Goal: Task Accomplishment & Management: Complete application form

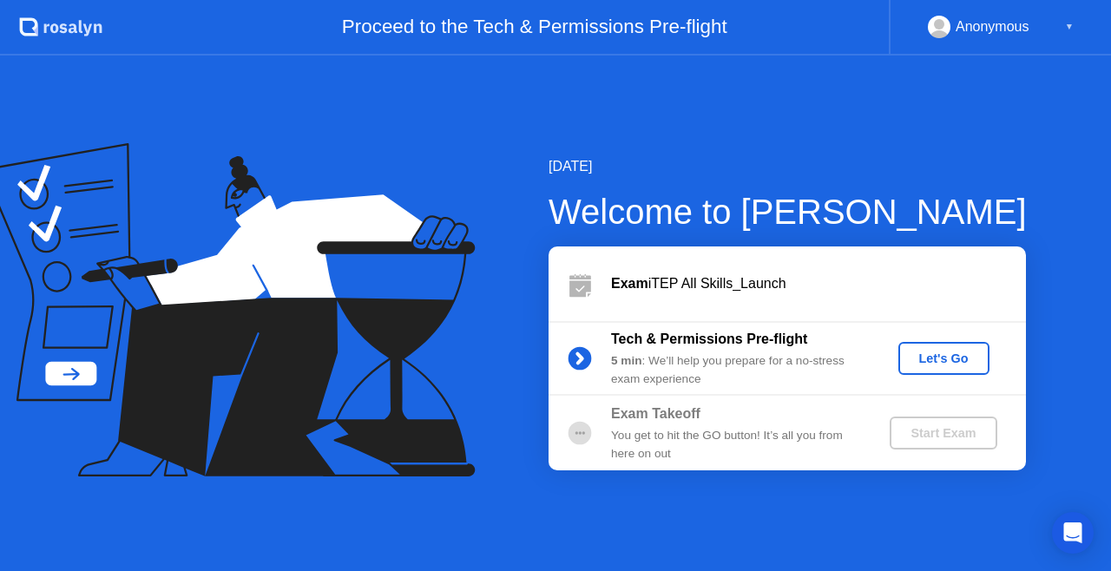
click at [936, 358] on div "Let's Go" at bounding box center [944, 359] width 77 height 14
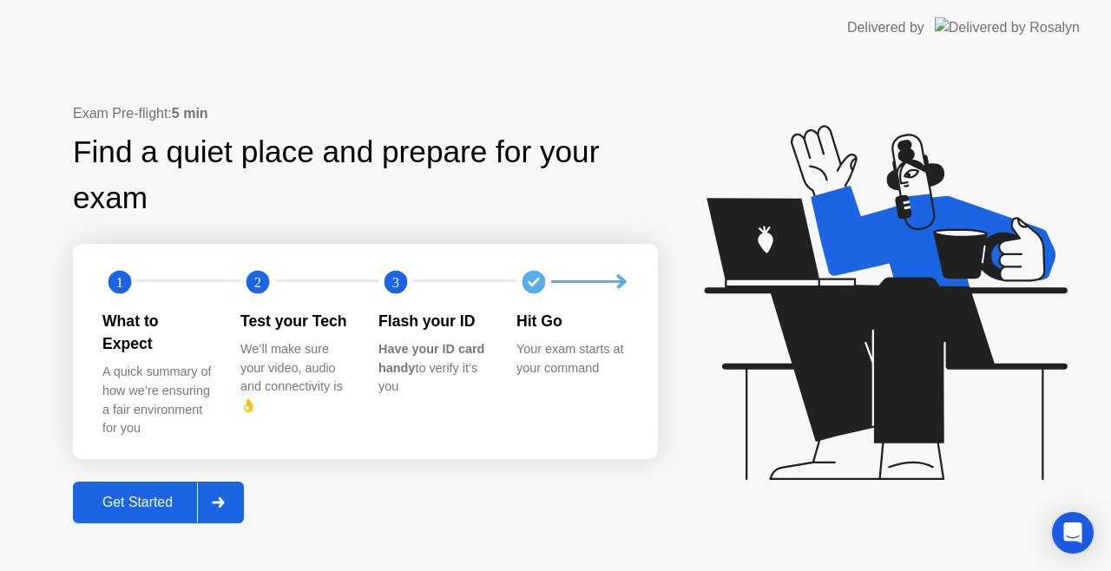
click at [141, 495] on div "Get Started" at bounding box center [137, 503] width 119 height 16
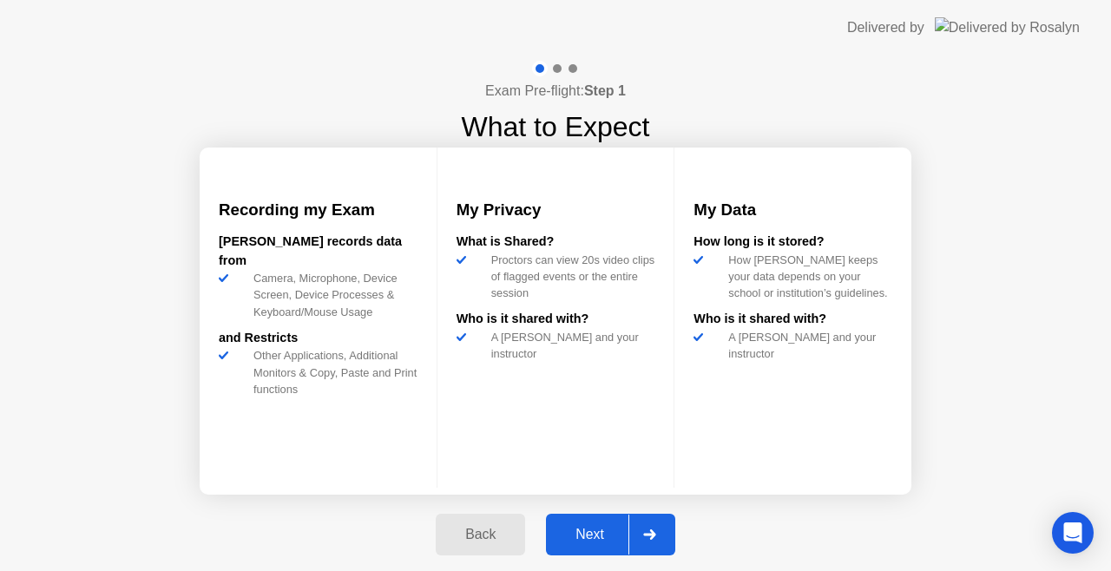
click at [592, 539] on div "Next" at bounding box center [589, 535] width 77 height 16
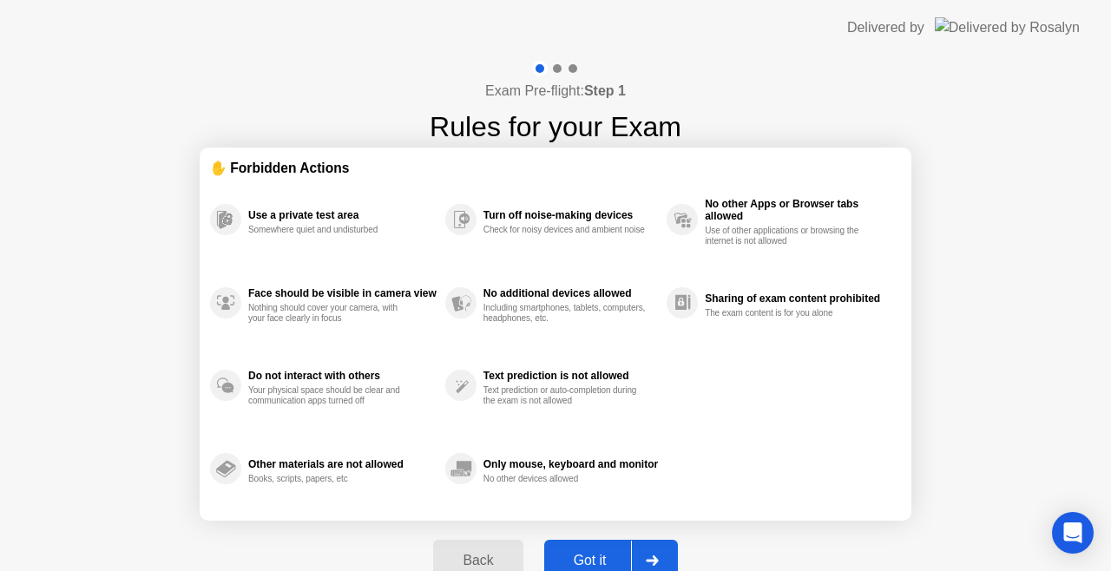
click at [91, 47] on header "Delivered by" at bounding box center [555, 28] width 1111 height 56
click at [473, 553] on div "Back" at bounding box center [478, 561] width 79 height 16
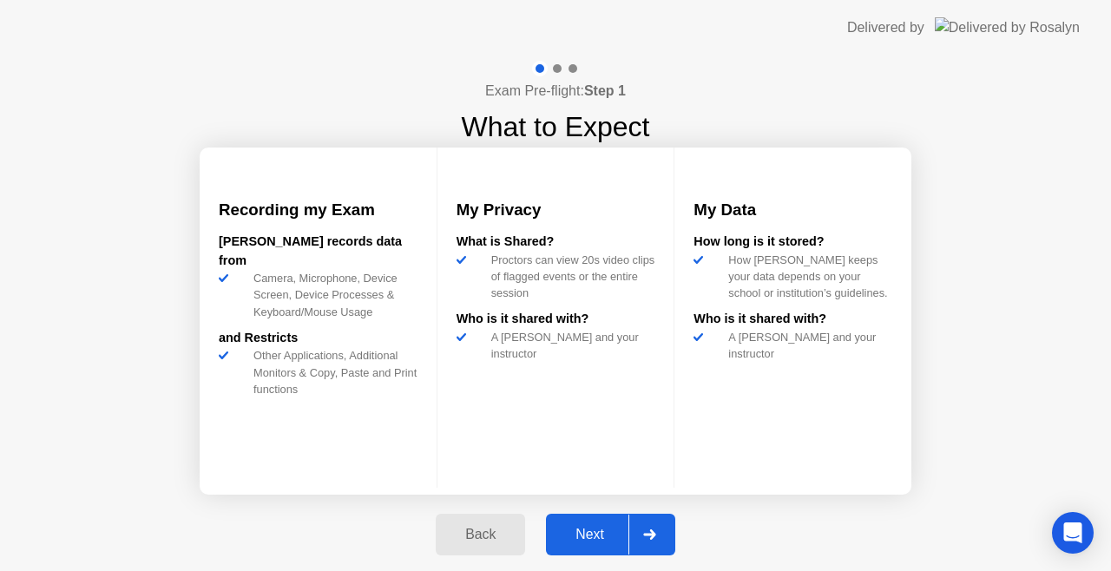
click at [479, 530] on div "Back" at bounding box center [480, 535] width 79 height 16
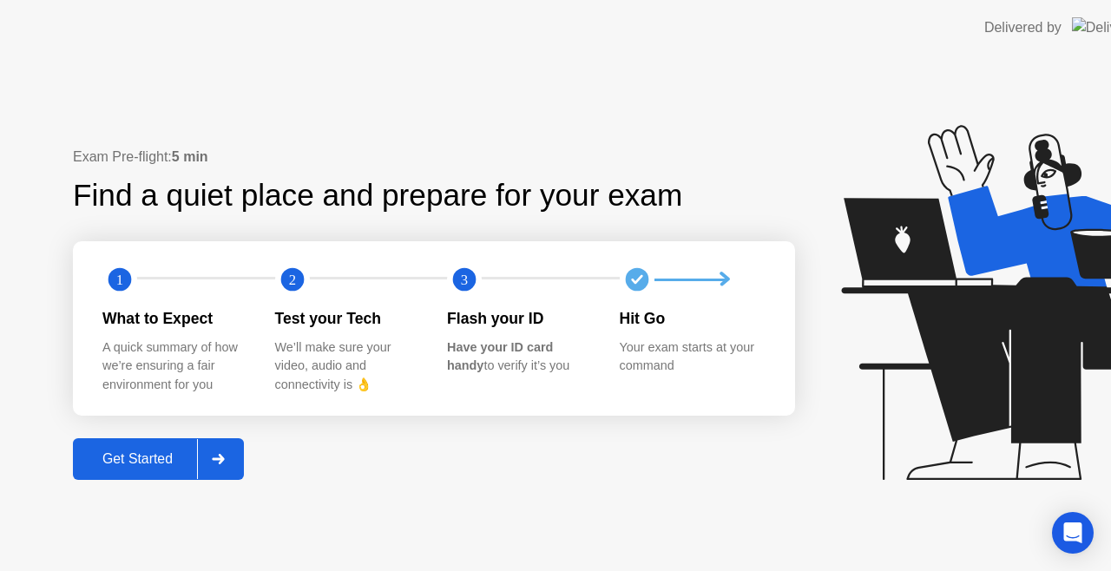
click at [479, 530] on div "Exam Pre-flight: 5 min Find a quiet place and prepare for your exam 1 2 3 What …" at bounding box center [624, 314] width 1249 height 516
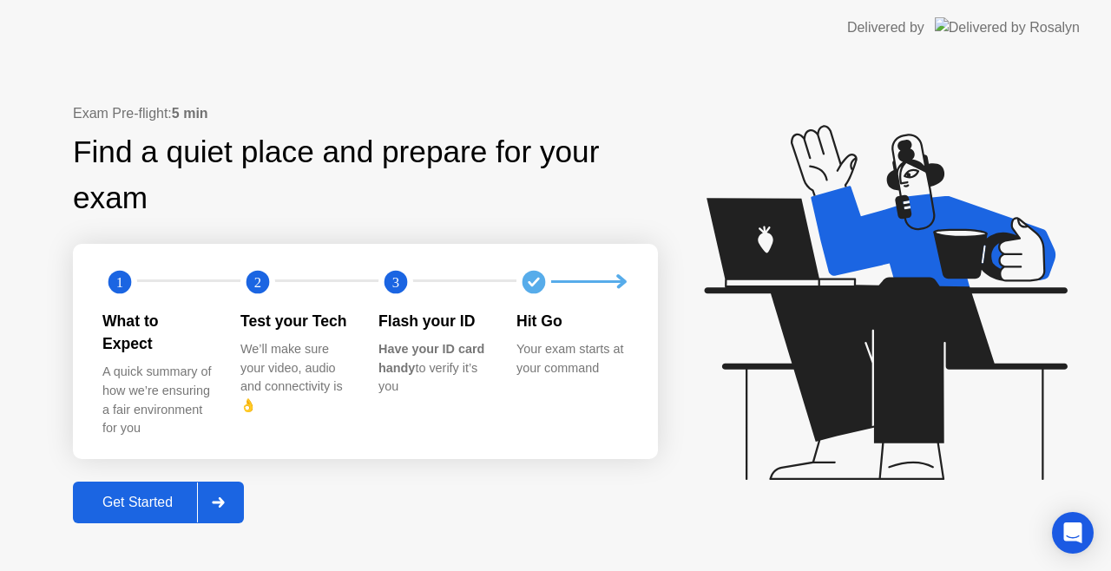
click at [160, 495] on div "Get Started" at bounding box center [137, 503] width 119 height 16
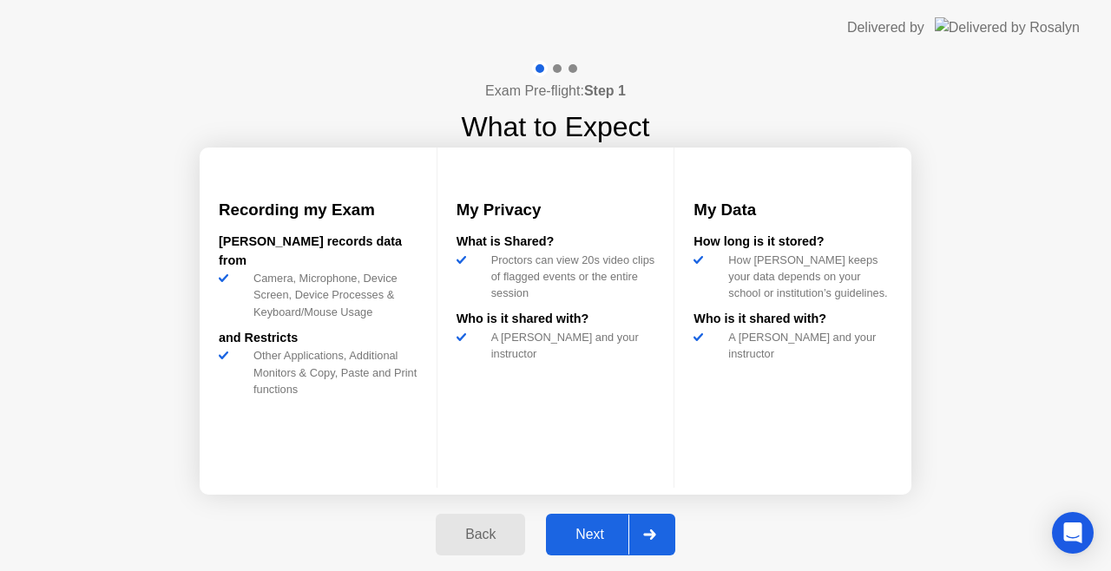
click at [583, 537] on div "Next" at bounding box center [589, 535] width 77 height 16
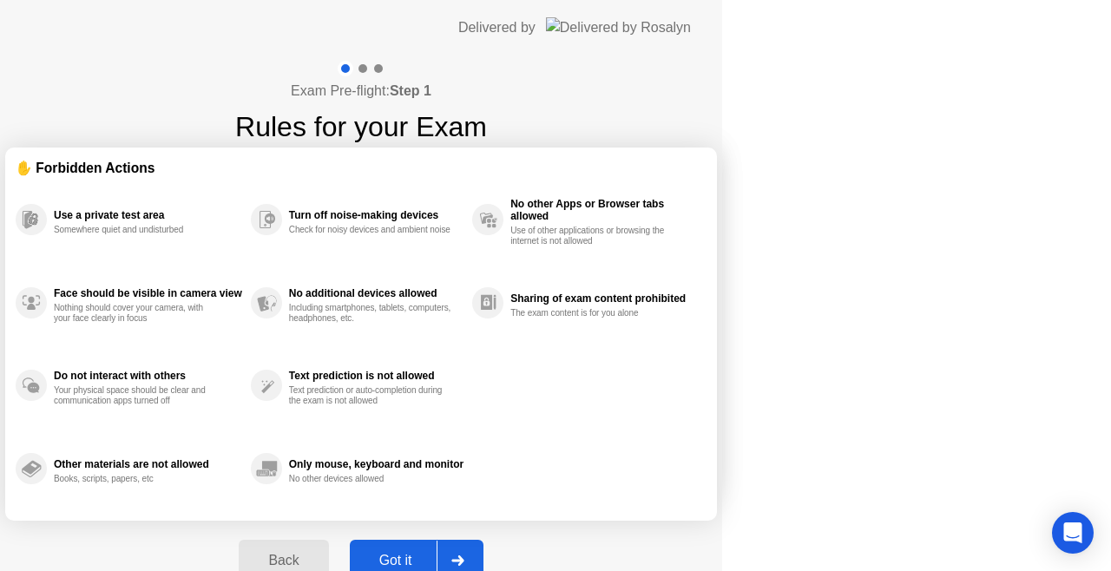
click at [493, 537] on div "Back Got it" at bounding box center [360, 561] width 265 height 80
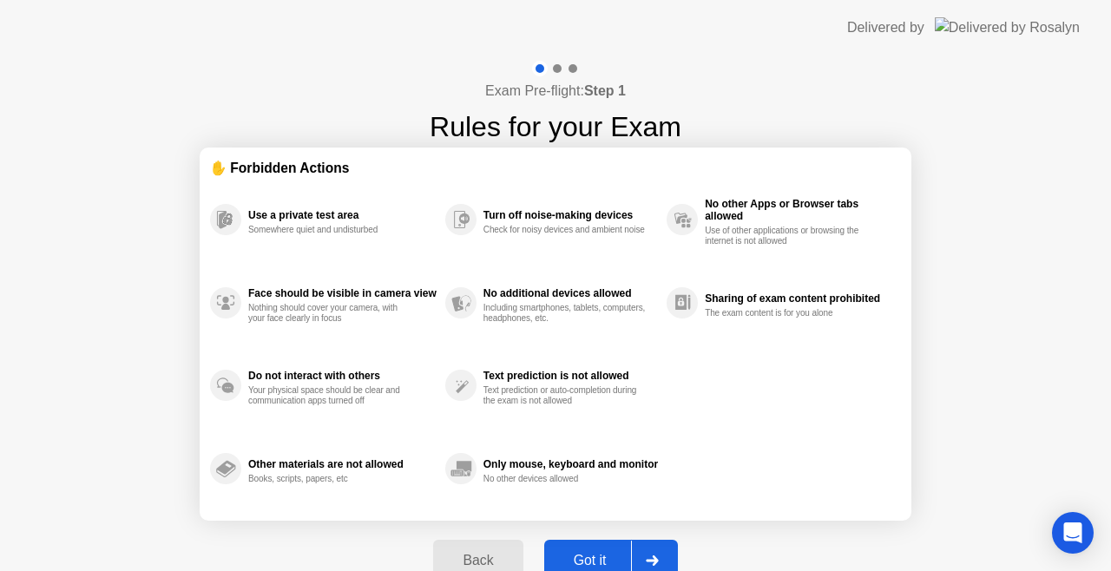
click at [584, 556] on div "Got it" at bounding box center [591, 561] width 82 height 16
select select "**********"
select select "*******"
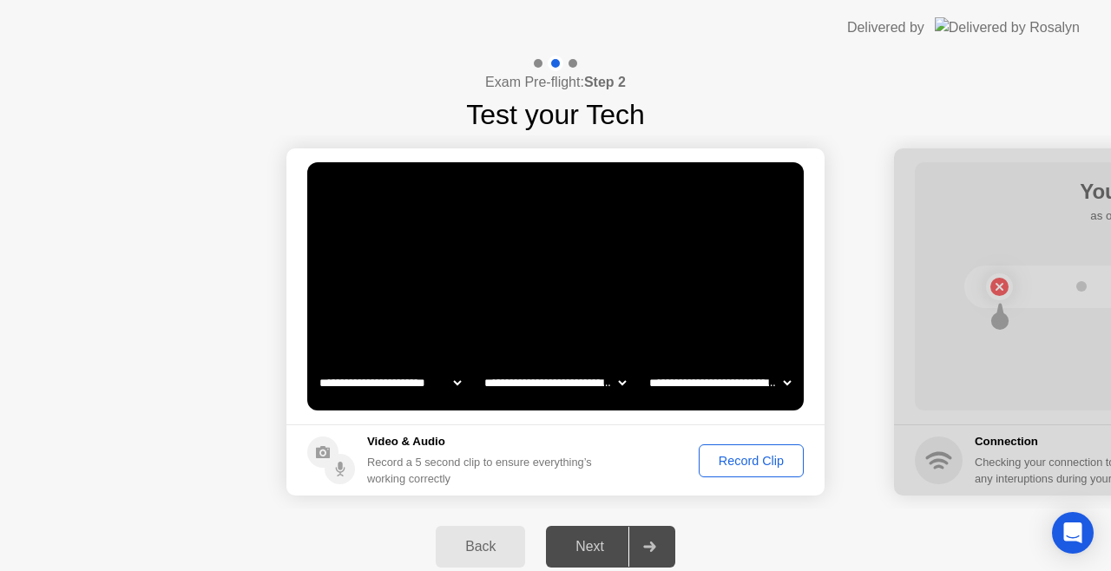
click at [754, 459] on div "Record Clip" at bounding box center [751, 461] width 93 height 14
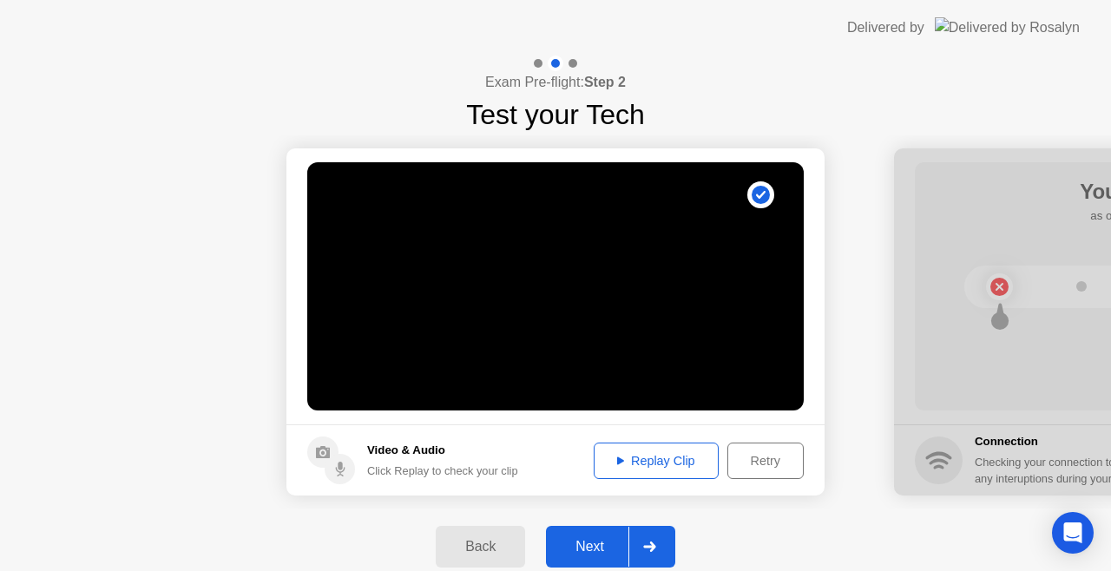
click at [641, 461] on div "Replay Clip" at bounding box center [656, 461] width 113 height 14
click at [678, 456] on div "Replay Clip" at bounding box center [656, 461] width 113 height 14
click at [763, 462] on div "Retry" at bounding box center [766, 461] width 64 height 14
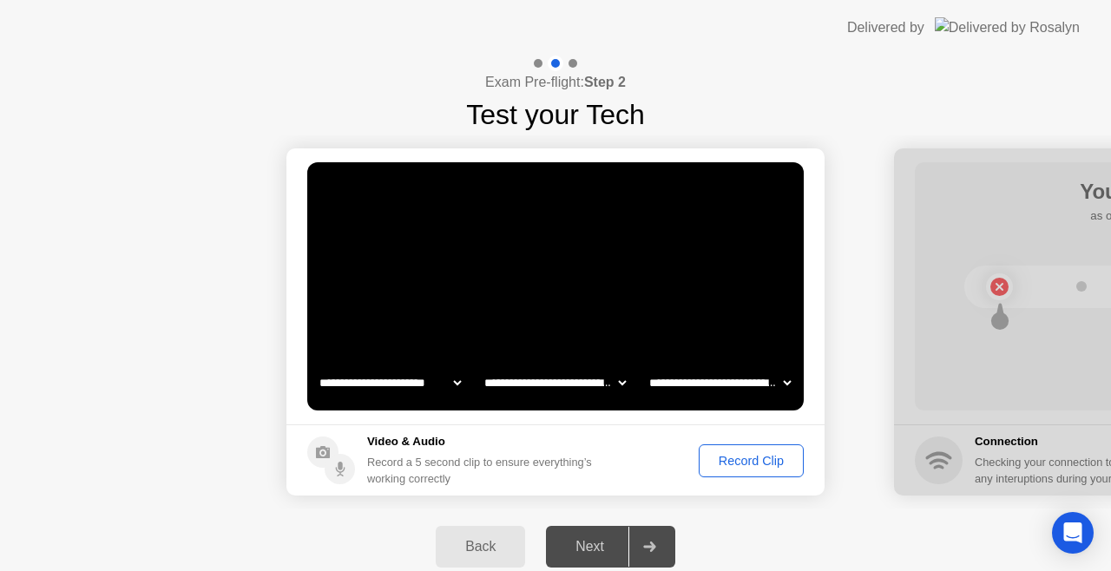
click at [751, 462] on div "Record Clip" at bounding box center [751, 461] width 93 height 14
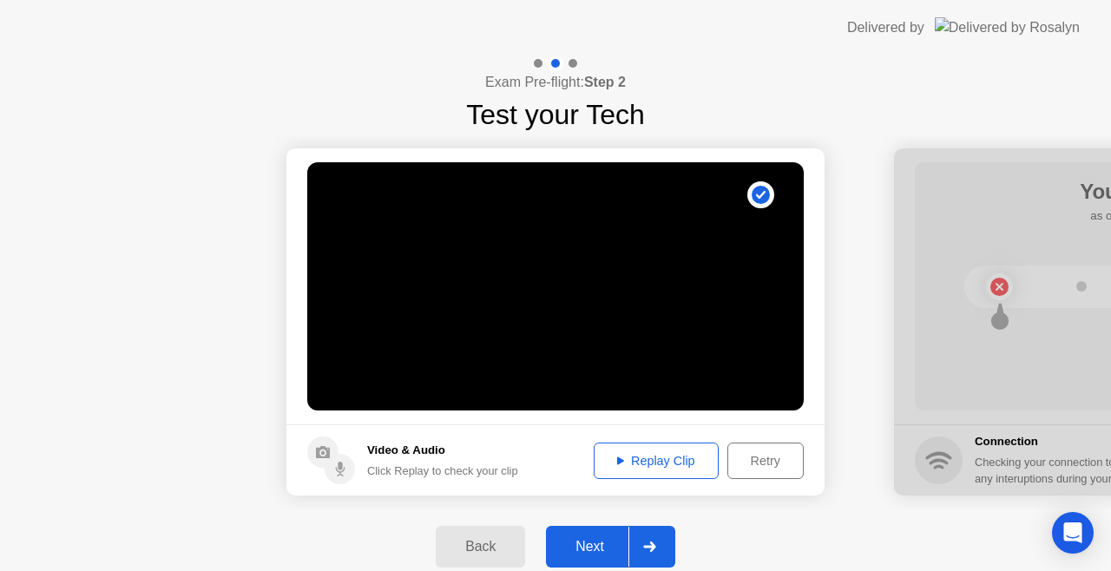
click at [665, 463] on div "Replay Clip" at bounding box center [656, 461] width 113 height 14
click at [613, 455] on div "Replay Clip" at bounding box center [656, 461] width 113 height 14
click at [620, 460] on icon at bounding box center [620, 461] width 7 height 8
click at [671, 457] on div "Replay Clip" at bounding box center [656, 461] width 113 height 14
click at [588, 547] on div "Next" at bounding box center [589, 547] width 77 height 16
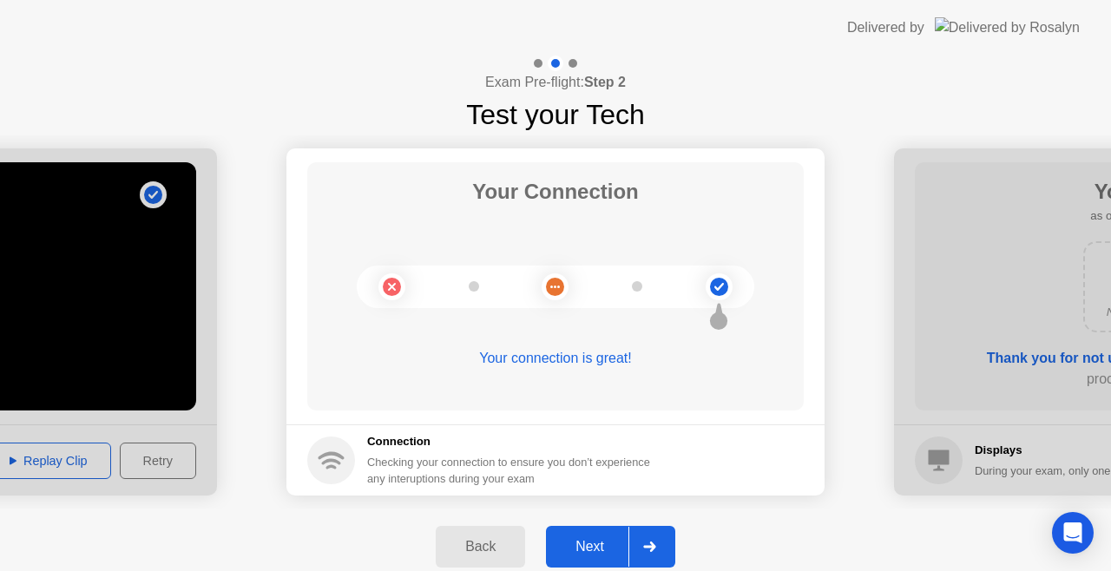
click at [598, 547] on div "Next" at bounding box center [589, 547] width 77 height 16
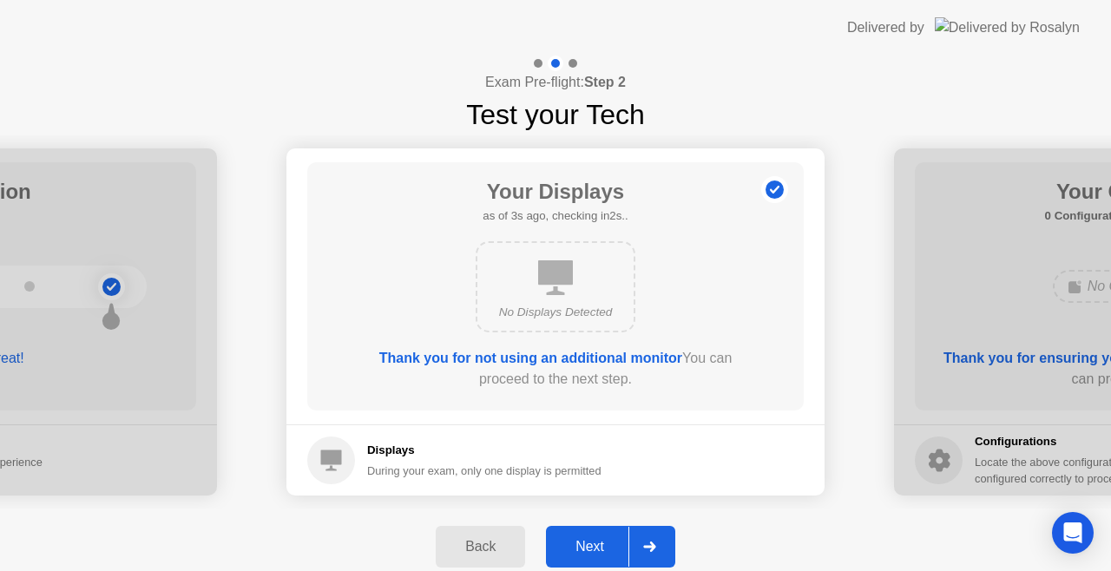
click at [598, 547] on div "Next" at bounding box center [589, 547] width 77 height 16
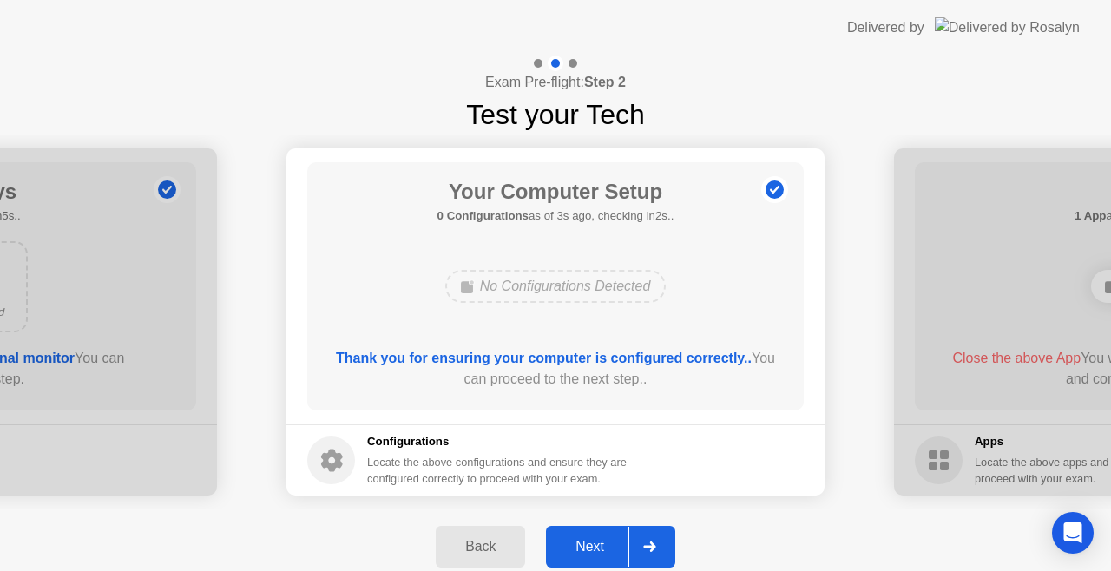
click at [598, 547] on div "Next" at bounding box center [589, 547] width 77 height 16
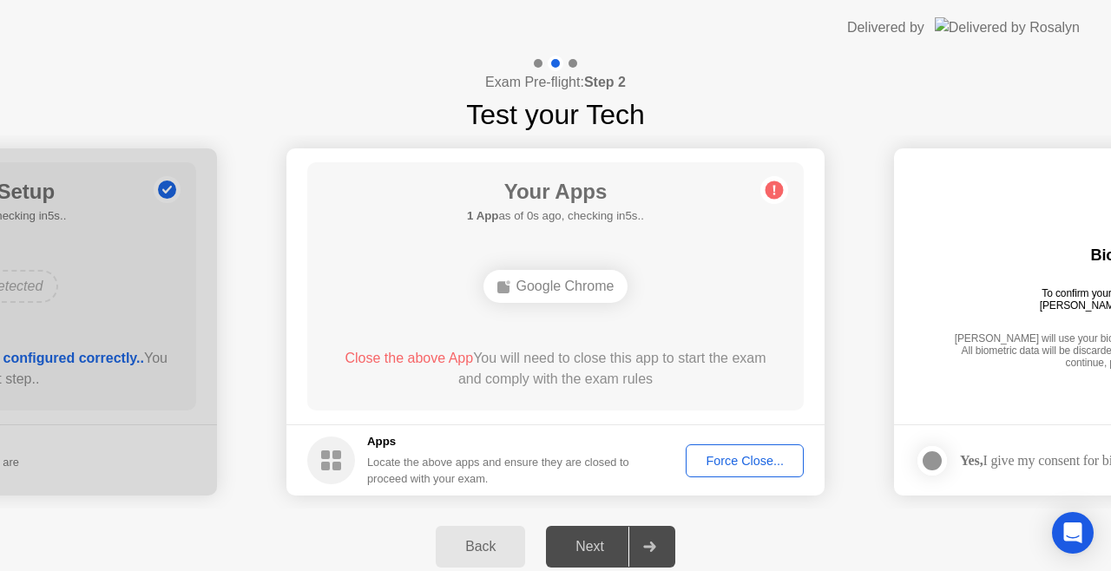
click at [746, 463] on div "Force Close..." at bounding box center [745, 461] width 106 height 14
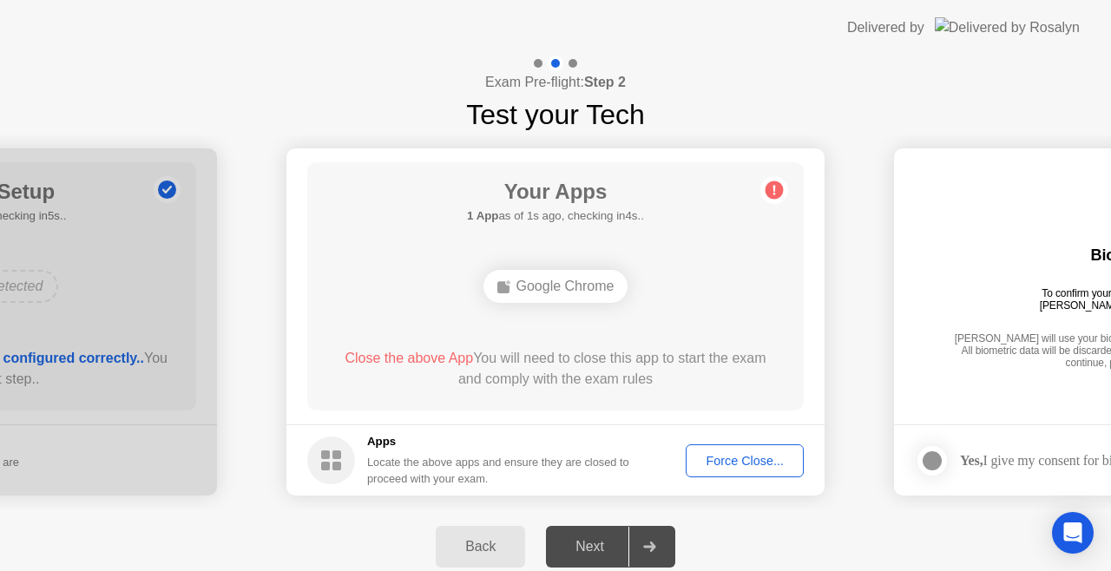
click at [333, 456] on rect at bounding box center [337, 455] width 9 height 9
click at [742, 458] on div "Force Close..." at bounding box center [745, 461] width 106 height 14
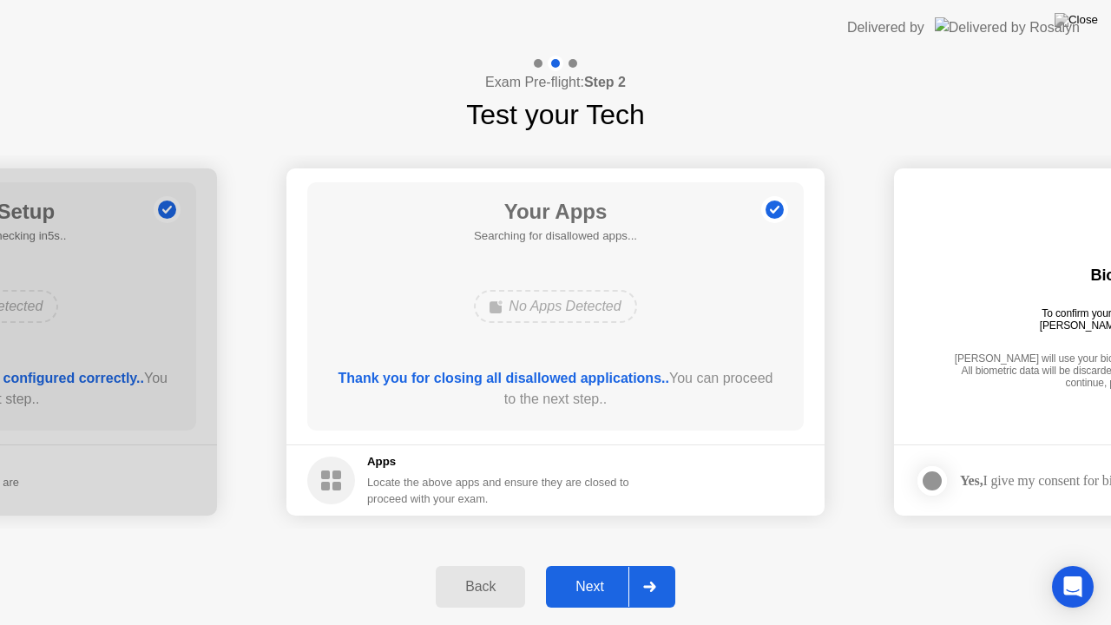
click at [582, 571] on div "Next" at bounding box center [589, 587] width 77 height 16
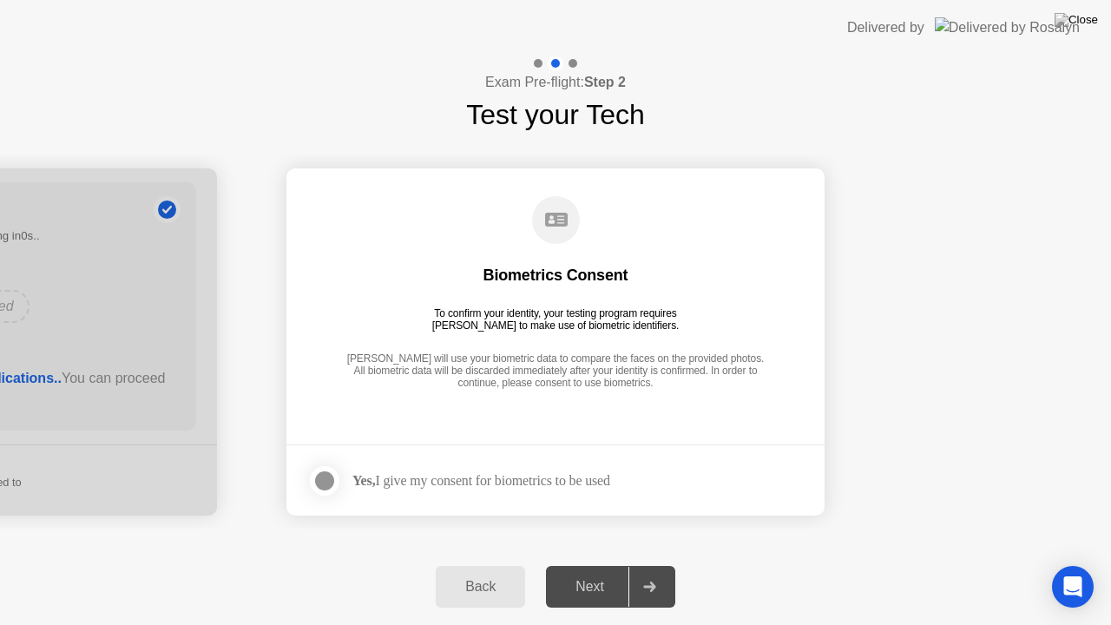
click at [328, 478] on div at bounding box center [324, 481] width 21 height 21
click at [589, 571] on div "Next" at bounding box center [589, 587] width 77 height 16
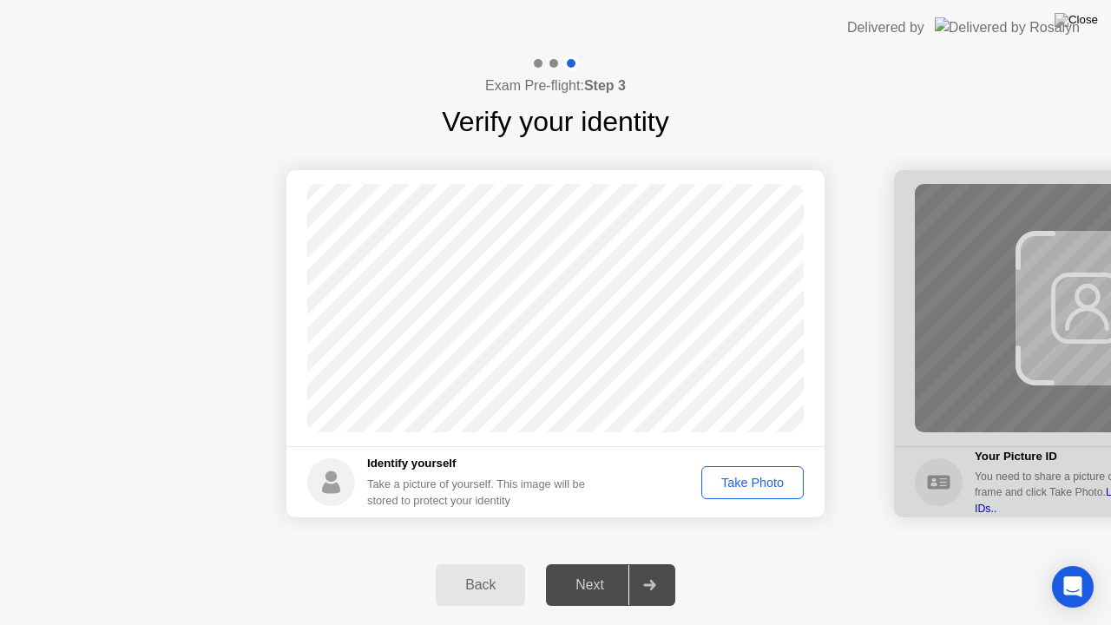
click at [745, 485] on div "Take Photo" at bounding box center [753, 483] width 90 height 14
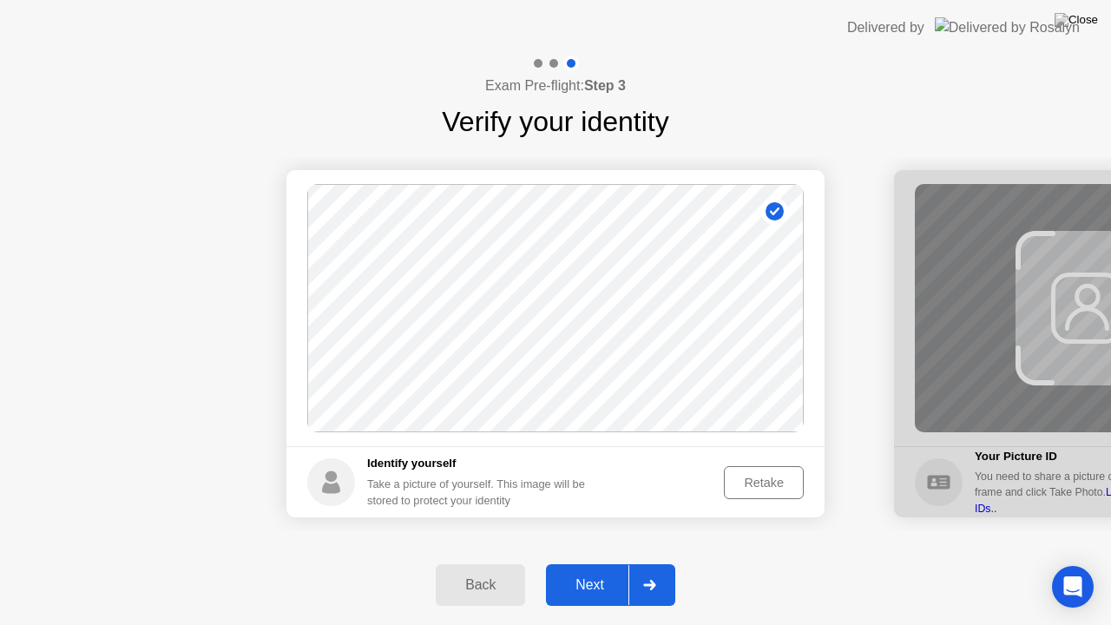
click at [597, 571] on div "Next" at bounding box center [589, 585] width 77 height 16
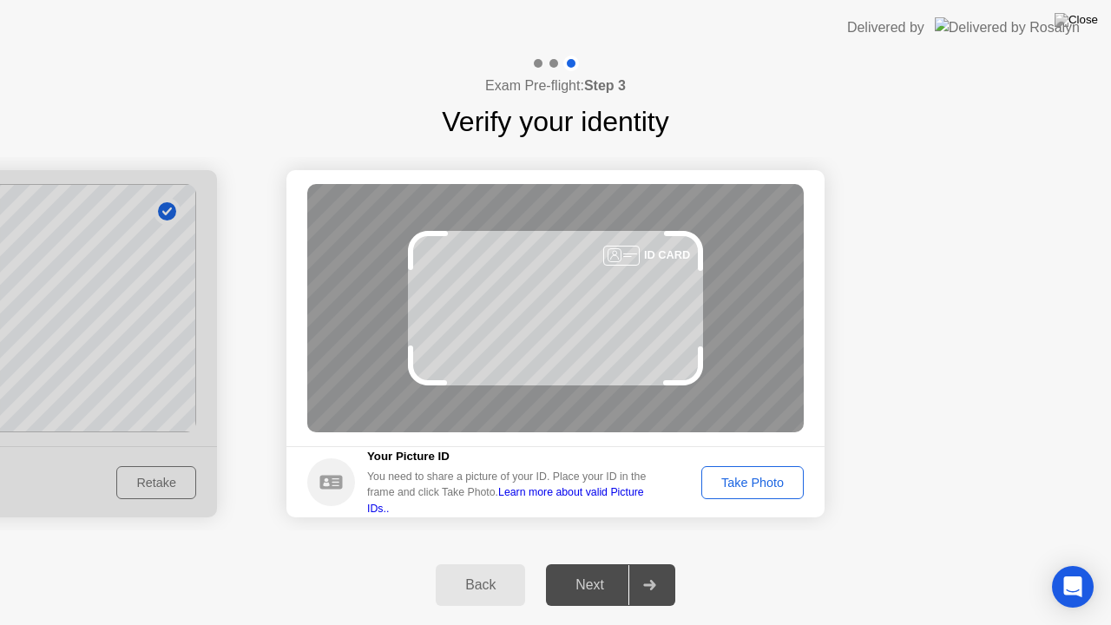
click at [744, 481] on div "Take Photo" at bounding box center [753, 483] width 90 height 14
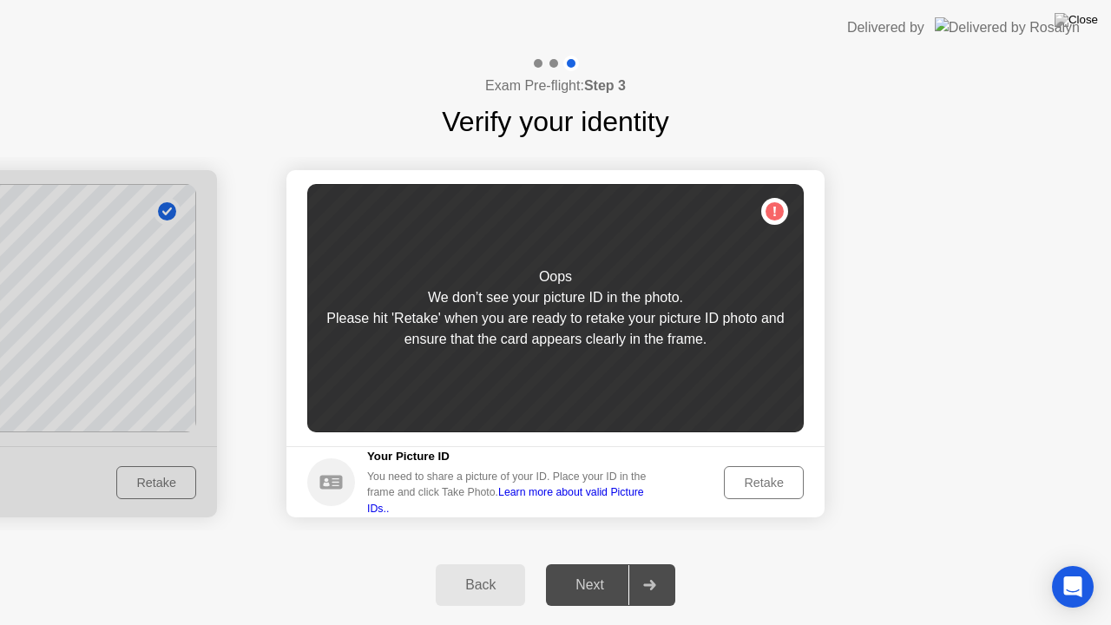
click at [762, 478] on div "Retake" at bounding box center [764, 483] width 68 height 14
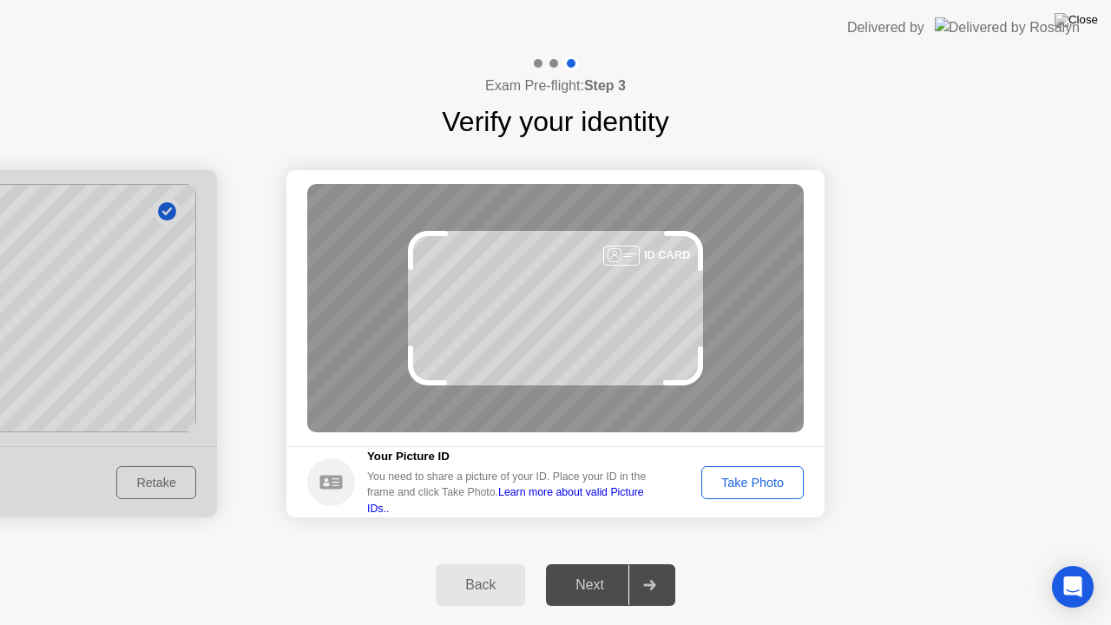
drag, startPoint x: 659, startPoint y: 377, endPoint x: 656, endPoint y: 403, distance: 26.3
click at [656, 403] on div "ID CARD" at bounding box center [555, 308] width 497 height 248
click at [762, 481] on div "Take Photo" at bounding box center [753, 483] width 90 height 14
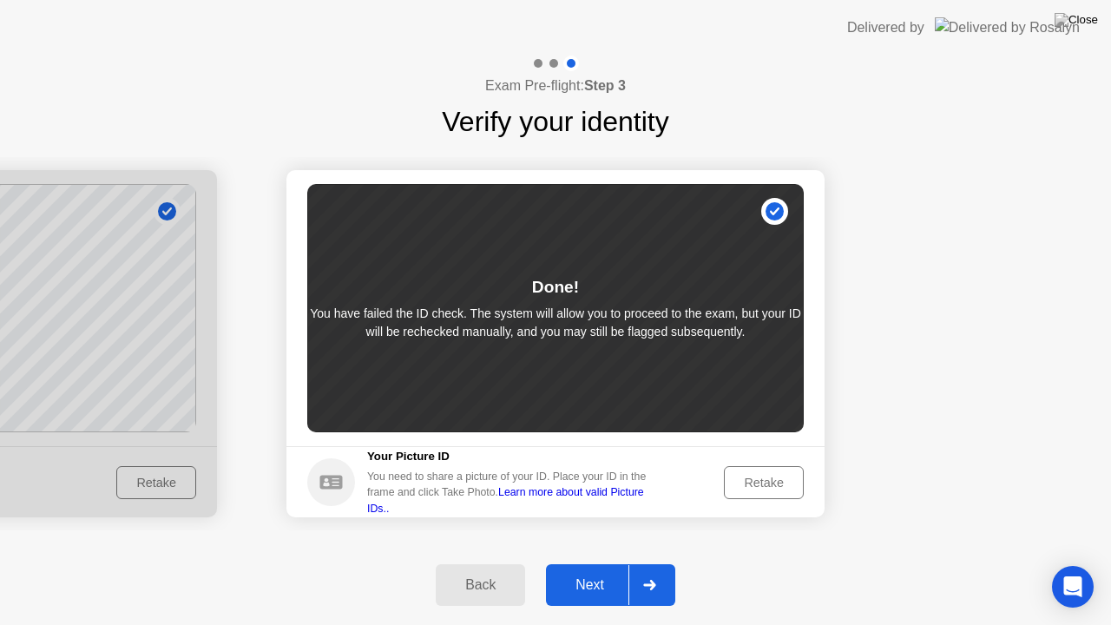
click at [764, 480] on div "Retake" at bounding box center [764, 483] width 68 height 14
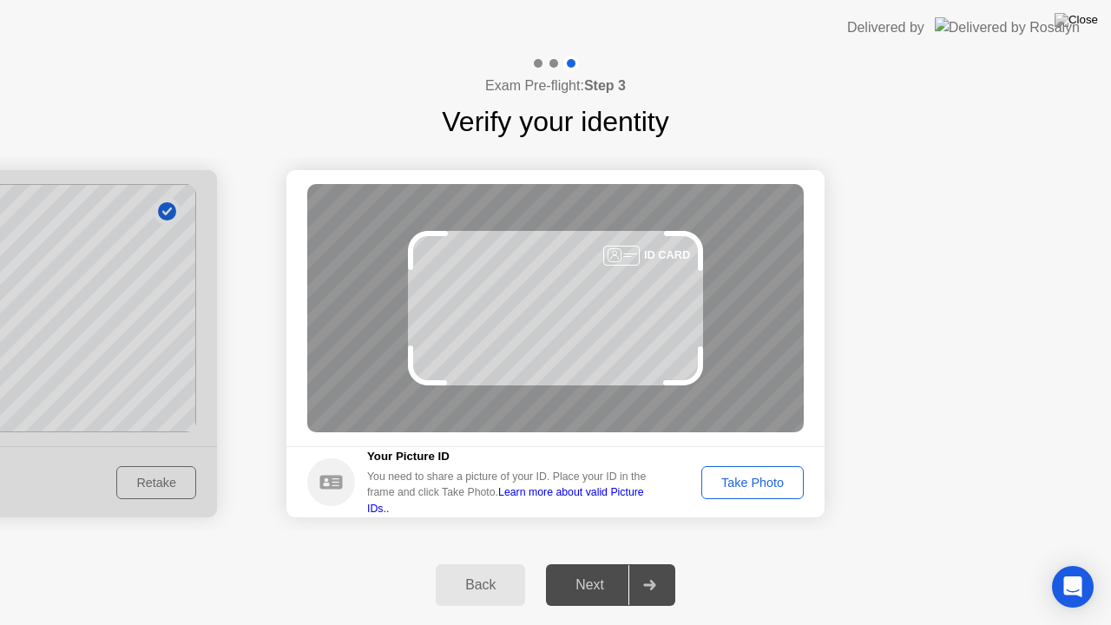
click at [755, 481] on div "Take Photo" at bounding box center [753, 483] width 90 height 14
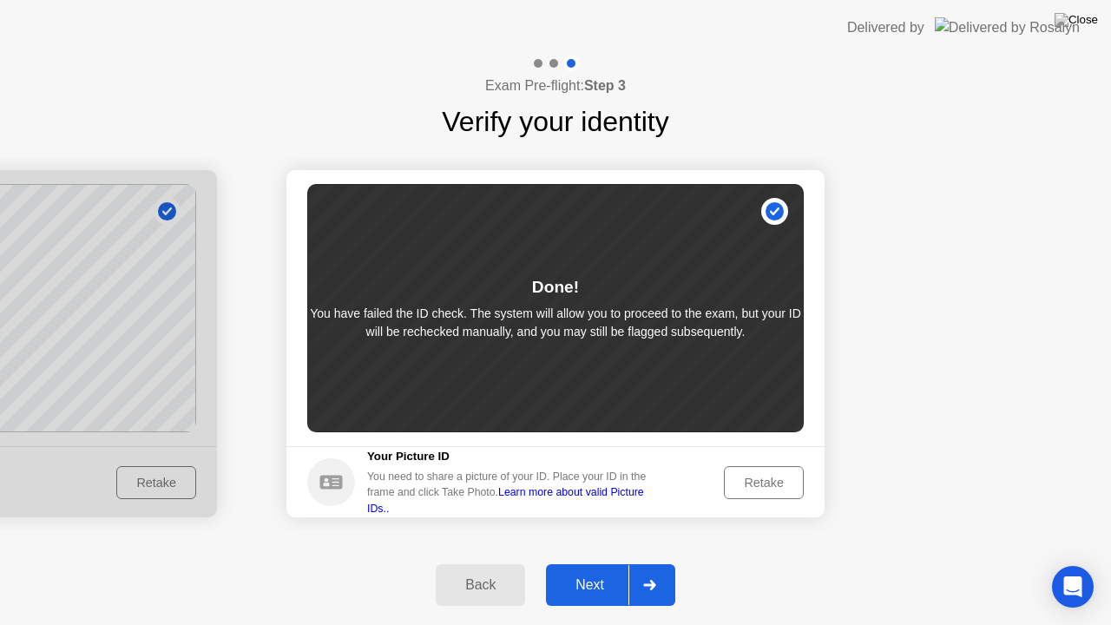
click at [765, 481] on div "Retake" at bounding box center [764, 483] width 68 height 14
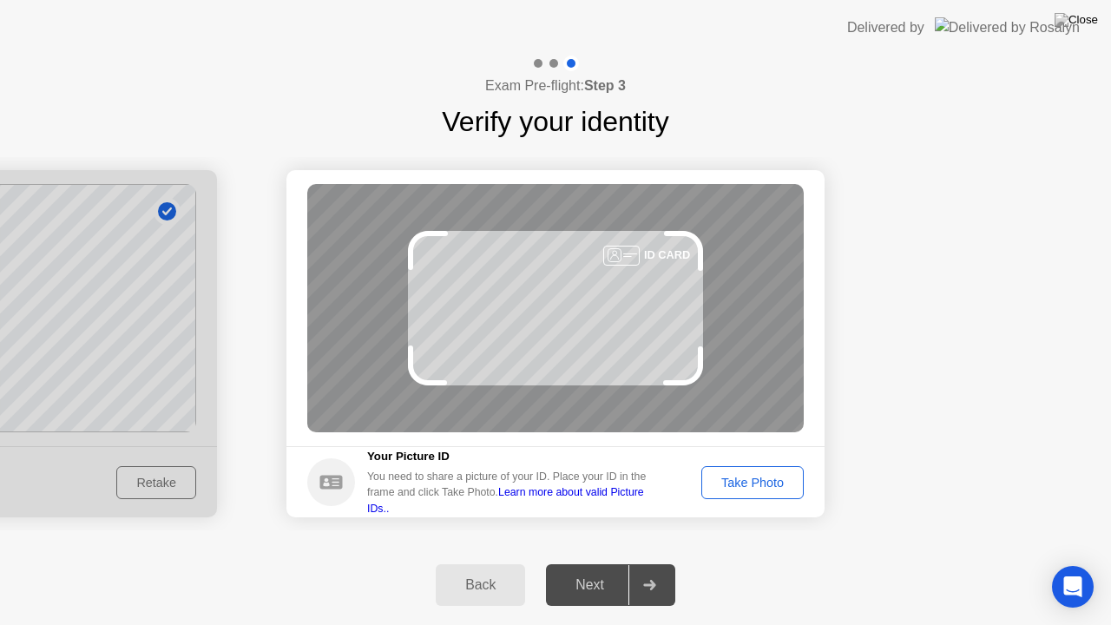
click at [765, 485] on div "Take Photo" at bounding box center [753, 483] width 90 height 14
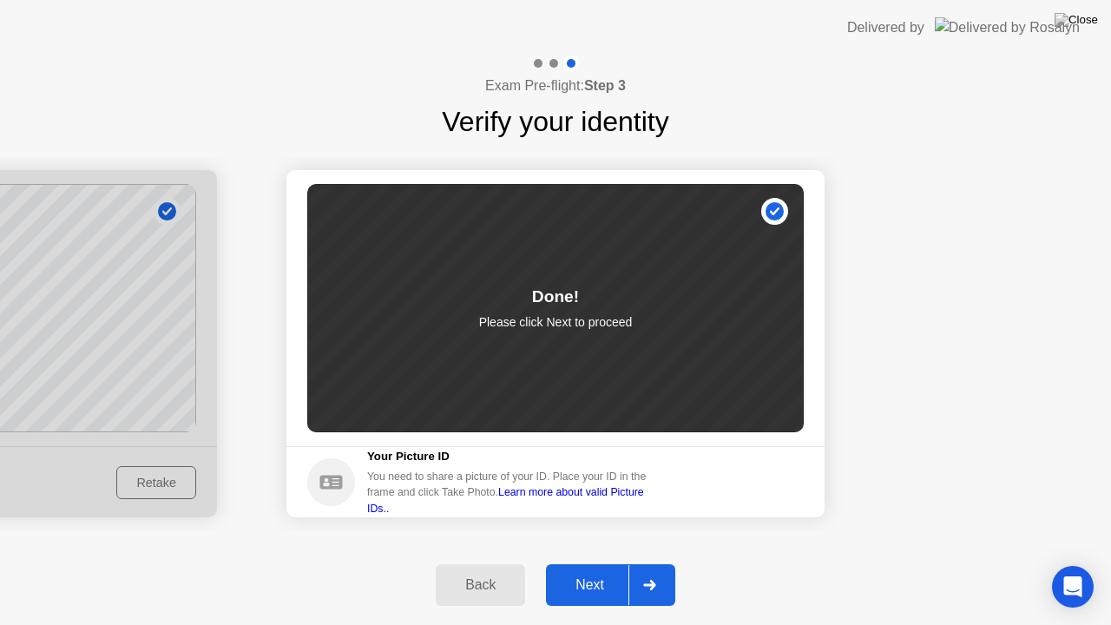
click at [593, 571] on div "Next" at bounding box center [589, 585] width 77 height 16
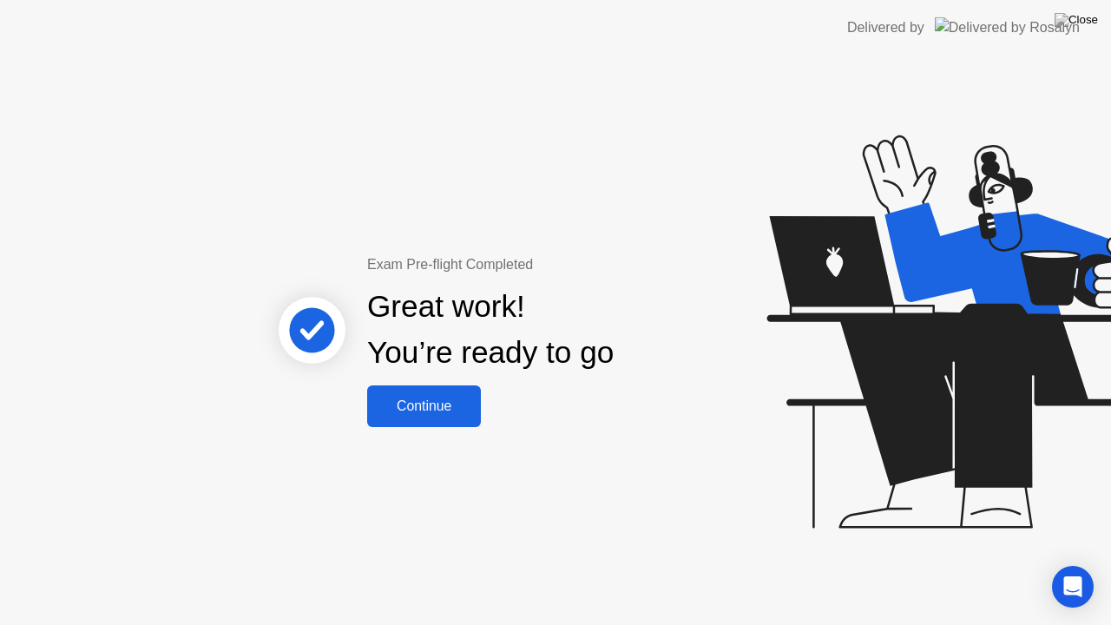
click at [426, 408] on div "Continue" at bounding box center [424, 407] width 103 height 16
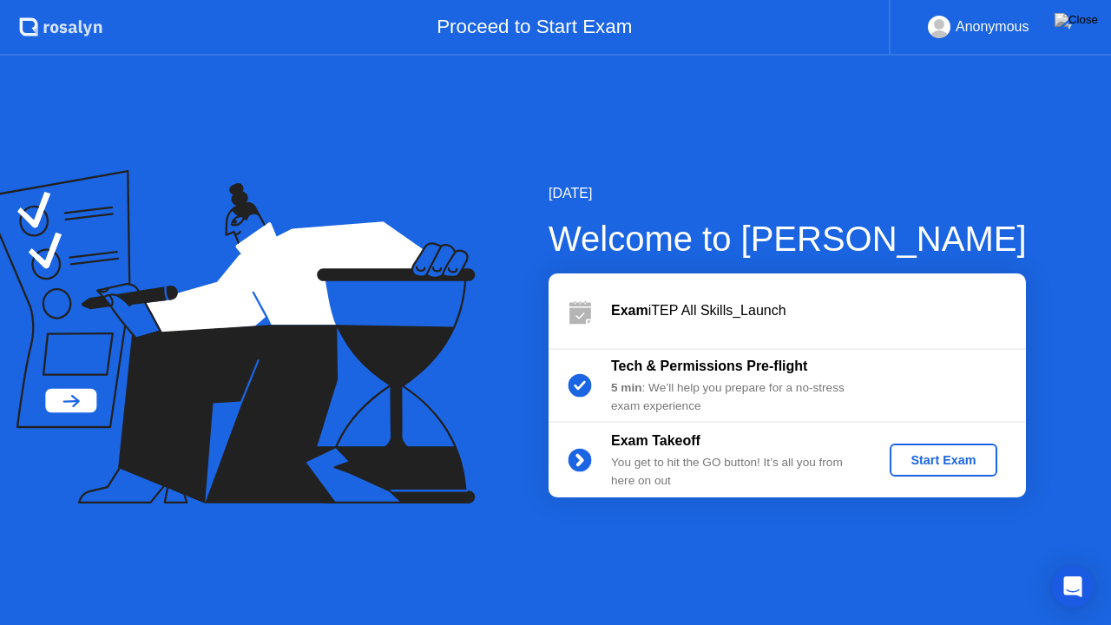
click at [934, 462] on div "Start Exam" at bounding box center [943, 460] width 93 height 14
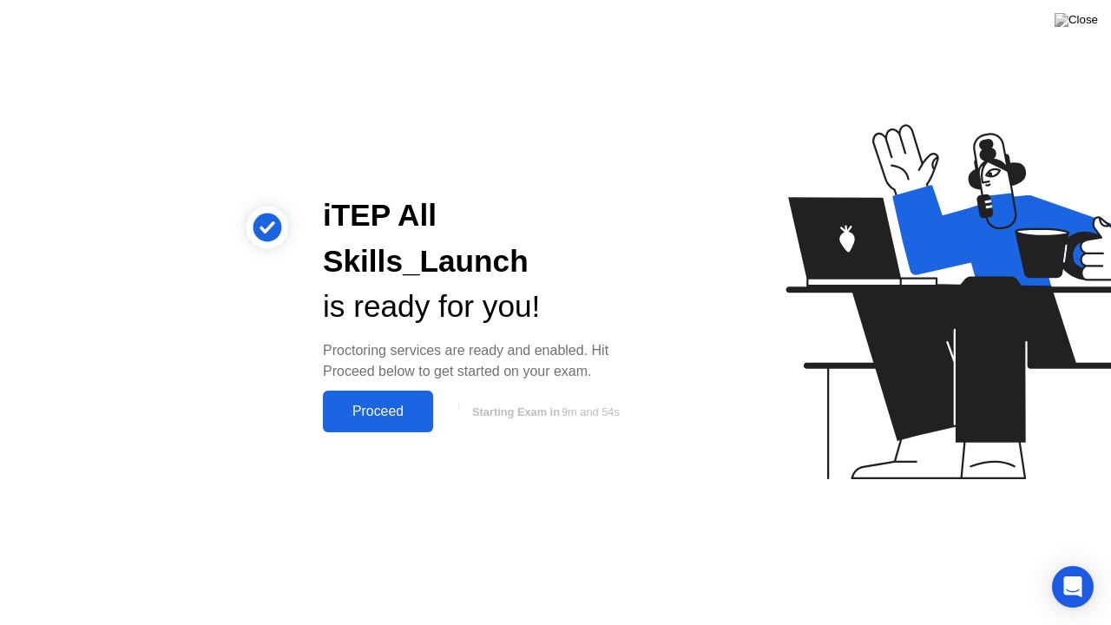
click at [383, 404] on div "Proceed" at bounding box center [378, 412] width 100 height 16
